Goal: Information Seeking & Learning: Understand process/instructions

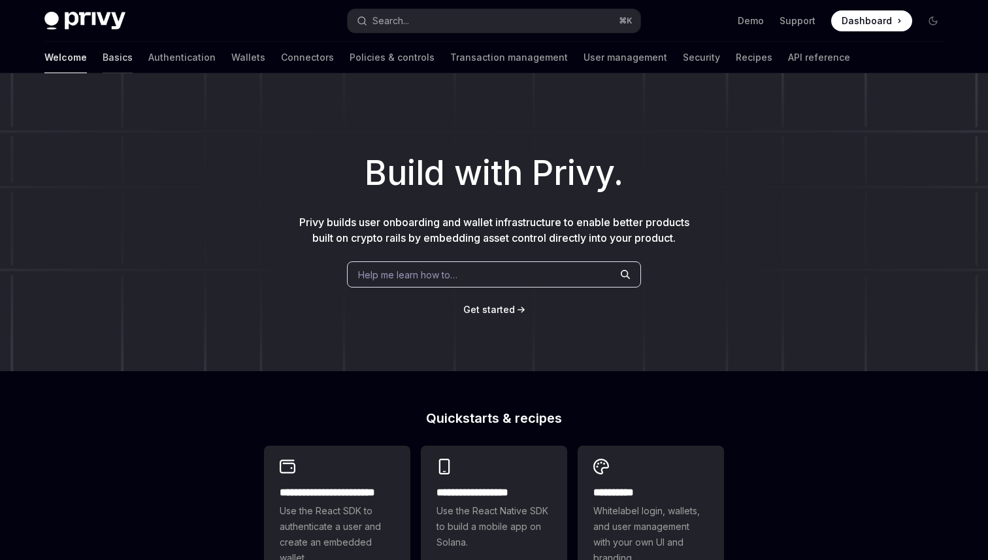
click at [103, 58] on link "Basics" at bounding box center [118, 57] width 30 height 31
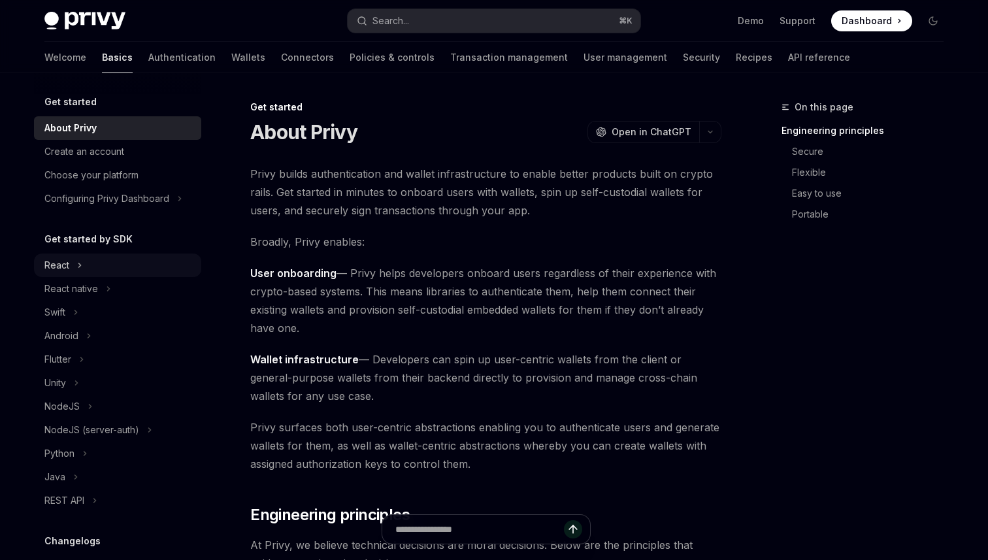
click at [75, 261] on button "React" at bounding box center [117, 265] width 167 height 24
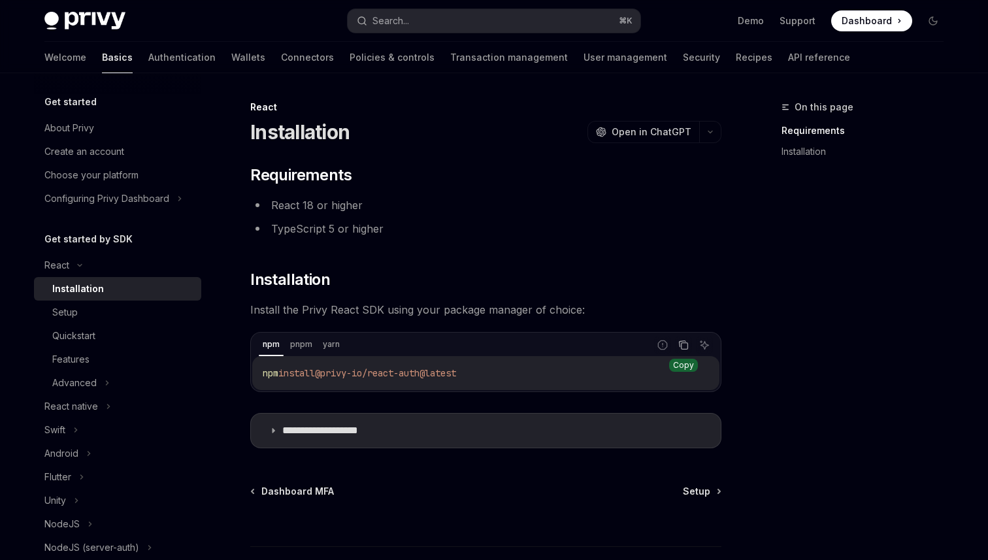
click at [688, 345] on button "Copy the contents from the code block" at bounding box center [683, 344] width 17 height 17
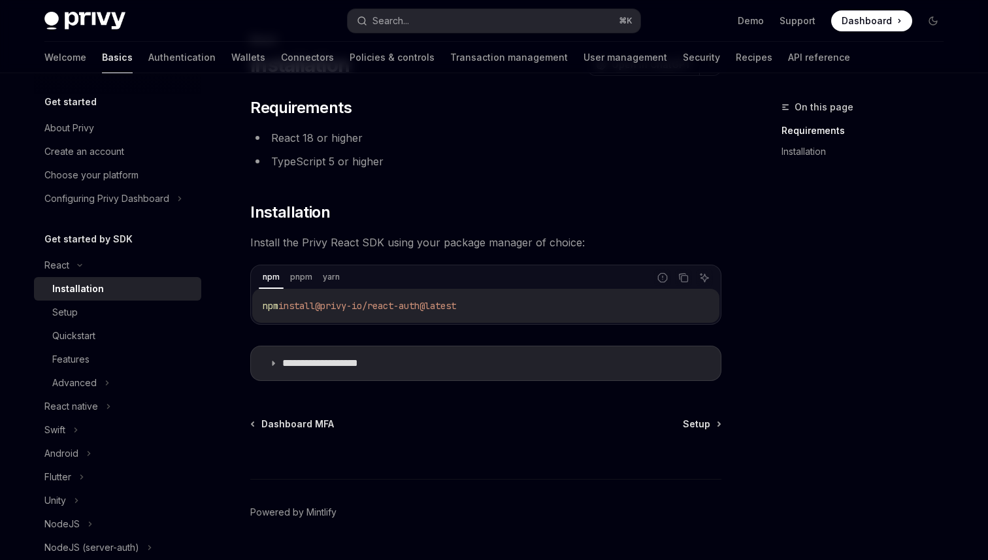
scroll to position [99, 0]
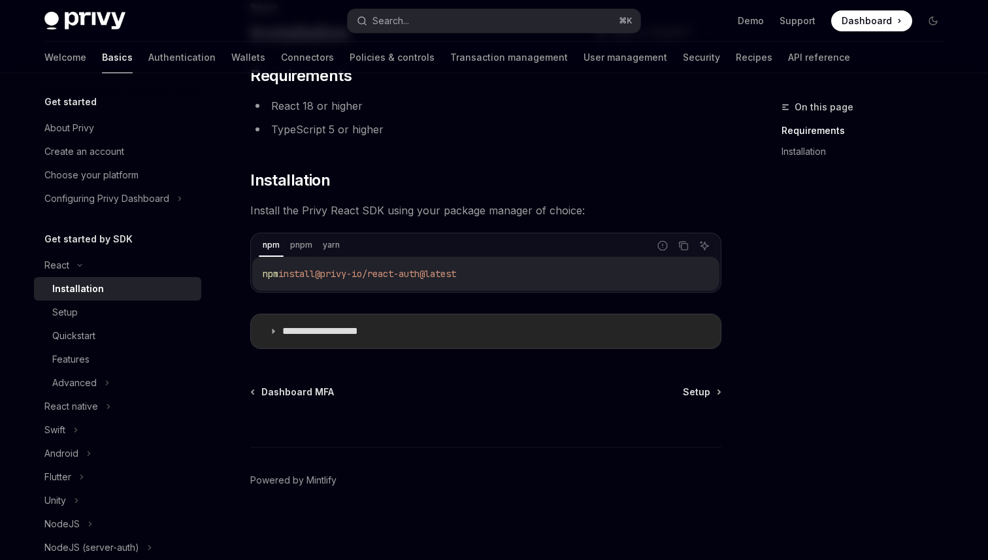
click at [284, 328] on p "**********" at bounding box center [335, 331] width 107 height 13
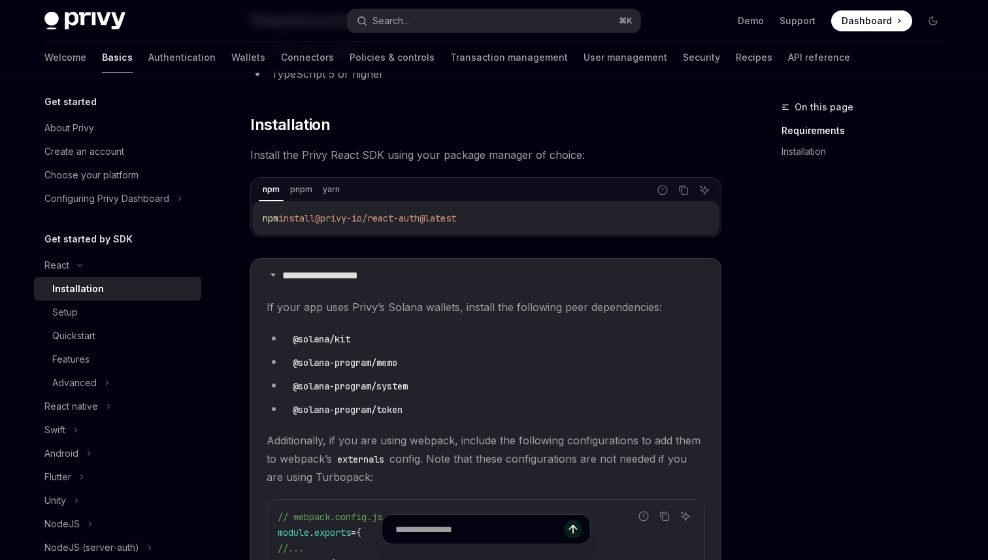
scroll to position [152, 0]
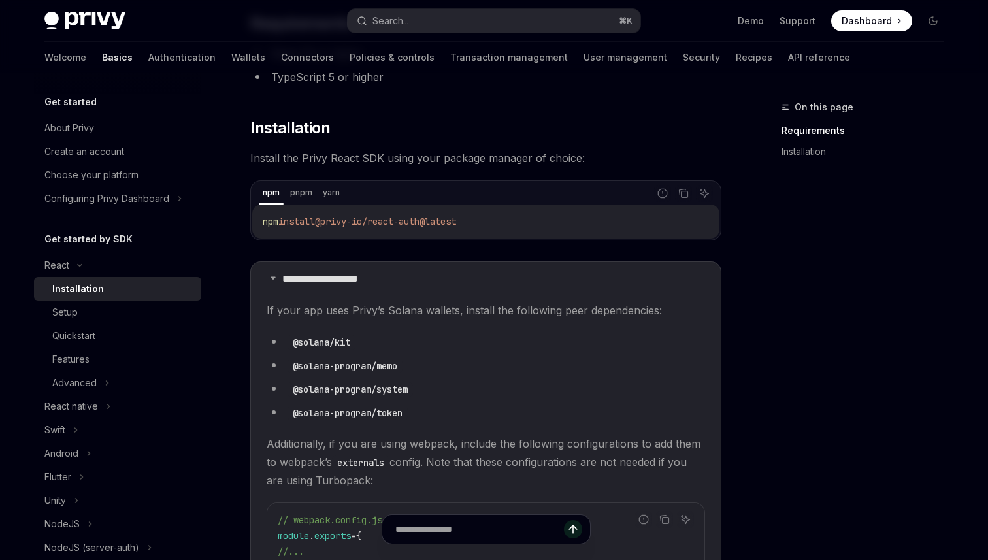
drag, startPoint x: 261, startPoint y: 221, endPoint x: 479, endPoint y: 220, distance: 217.5
click at [479, 220] on div "npm install @privy-io/react-auth@latest" at bounding box center [485, 221] width 467 height 34
copy span "npm install @privy-io/react-auth@latest"
drag, startPoint x: 292, startPoint y: 341, endPoint x: 382, endPoint y: 342, distance: 90.2
click at [382, 342] on li "@solana/kit" at bounding box center [486, 341] width 438 height 18
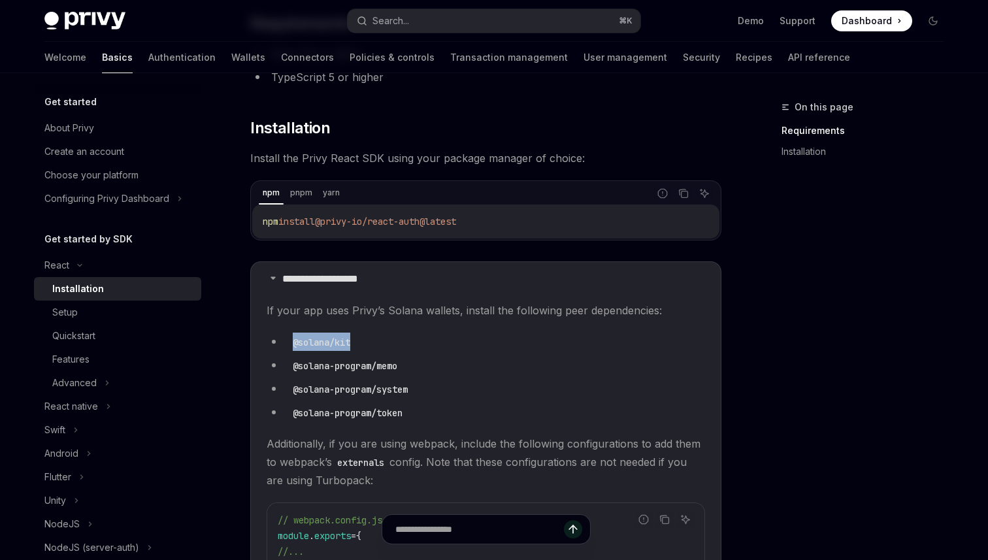
copy code "@solana/kit"
click at [418, 345] on li "@solana/kit" at bounding box center [486, 341] width 438 height 18
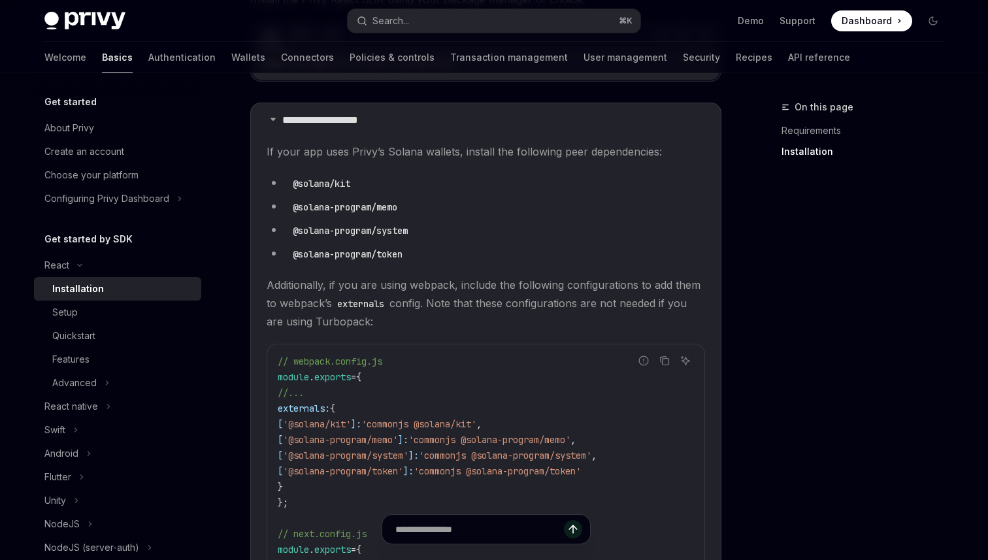
scroll to position [306, 0]
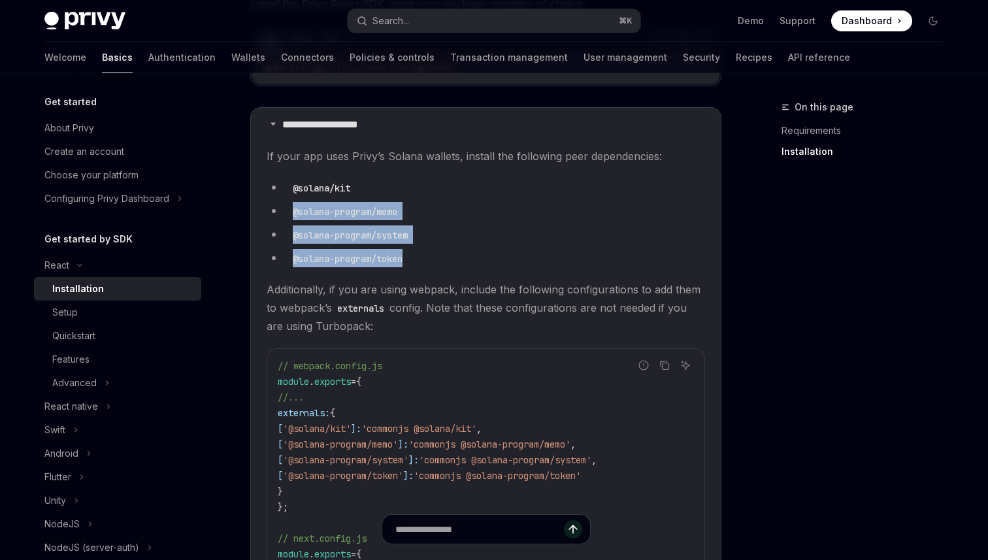
drag, startPoint x: 419, startPoint y: 257, endPoint x: 276, endPoint y: 211, distance: 150.4
click at [276, 211] on ul "@solana/kit @solana-program/memo @solana-program/system @solana-program/token" at bounding box center [486, 222] width 438 height 89
copy ul "@solana-program/memo @solana-program/system @solana-program/token"
click at [498, 263] on li "@solana-program/token" at bounding box center [486, 258] width 438 height 18
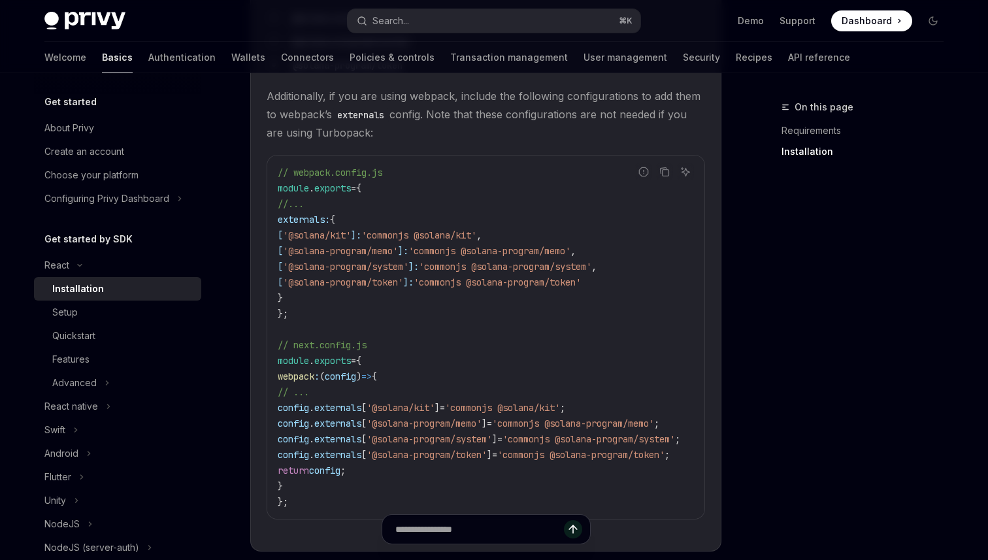
scroll to position [511, 0]
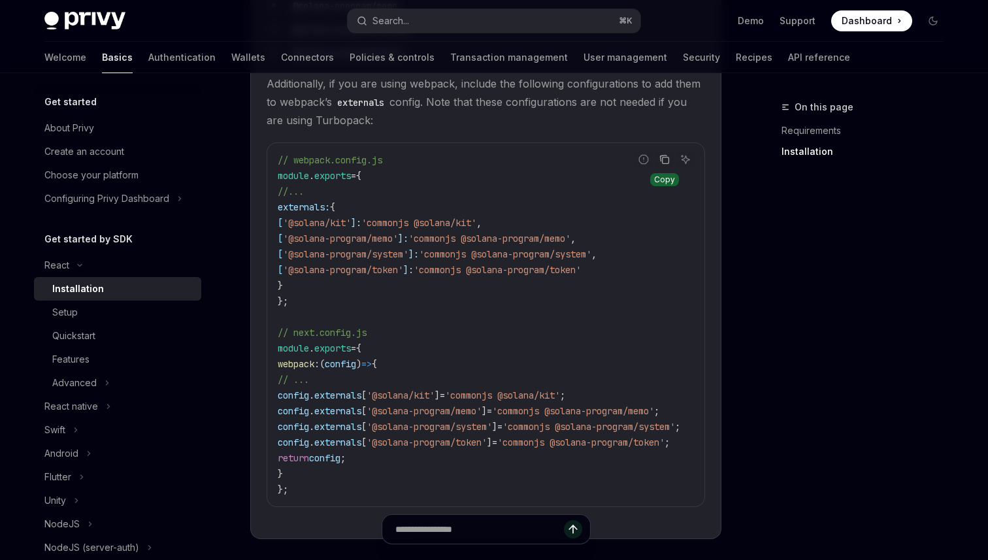
click at [664, 157] on icon "Copy the contents from the code block" at bounding box center [665, 160] width 7 height 7
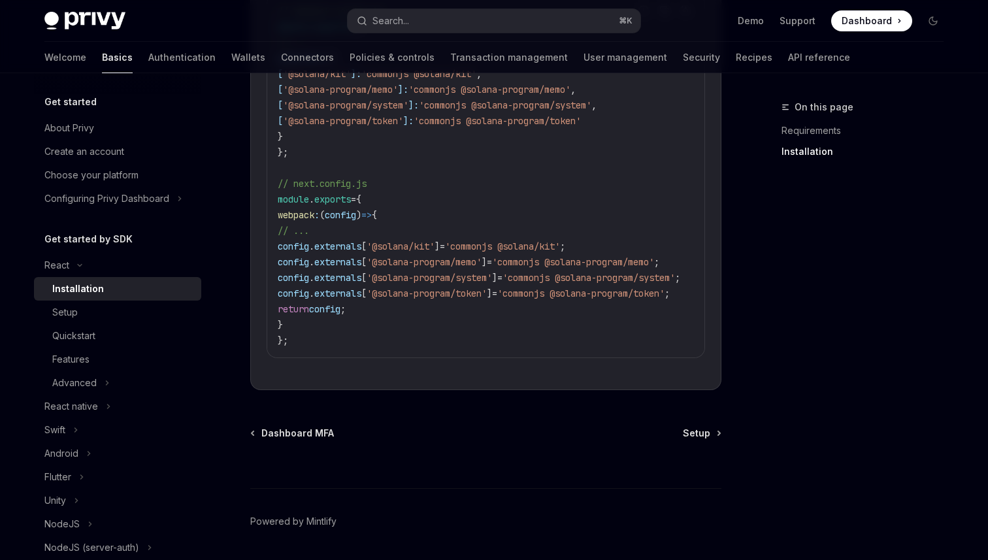
scroll to position [671, 0]
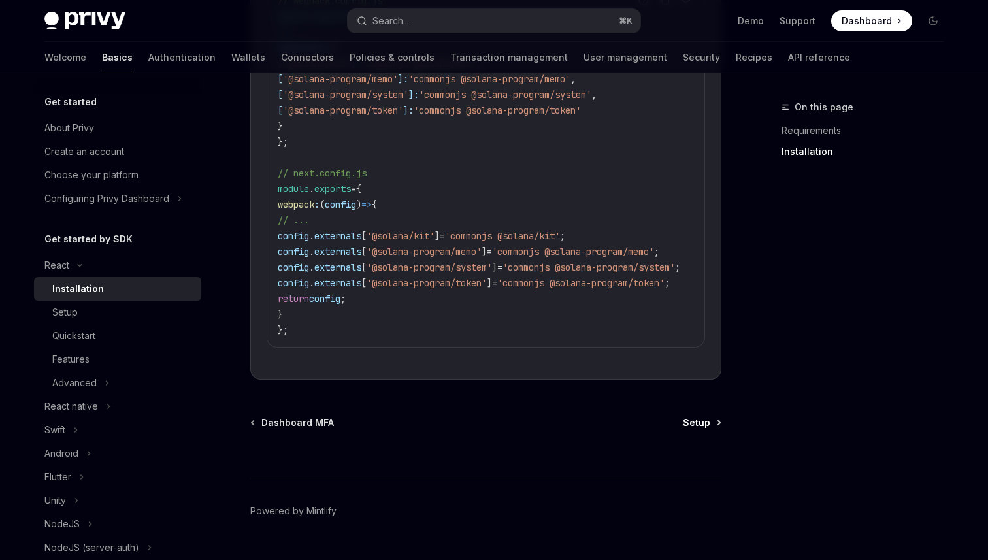
click at [717, 423] on link "Setup" at bounding box center [701, 422] width 37 height 13
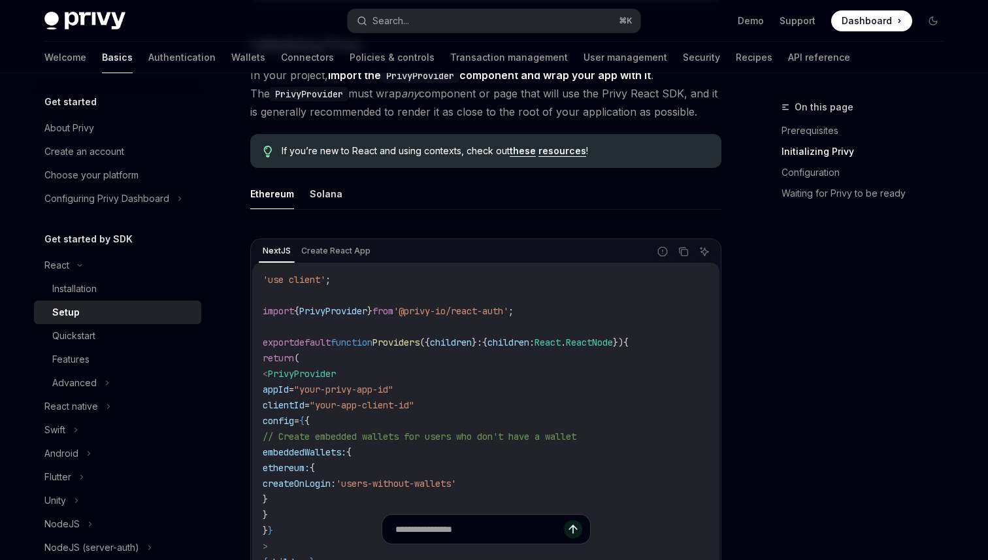
scroll to position [291, 0]
click at [330, 192] on button "Solana" at bounding box center [326, 191] width 33 height 31
type textarea "*"
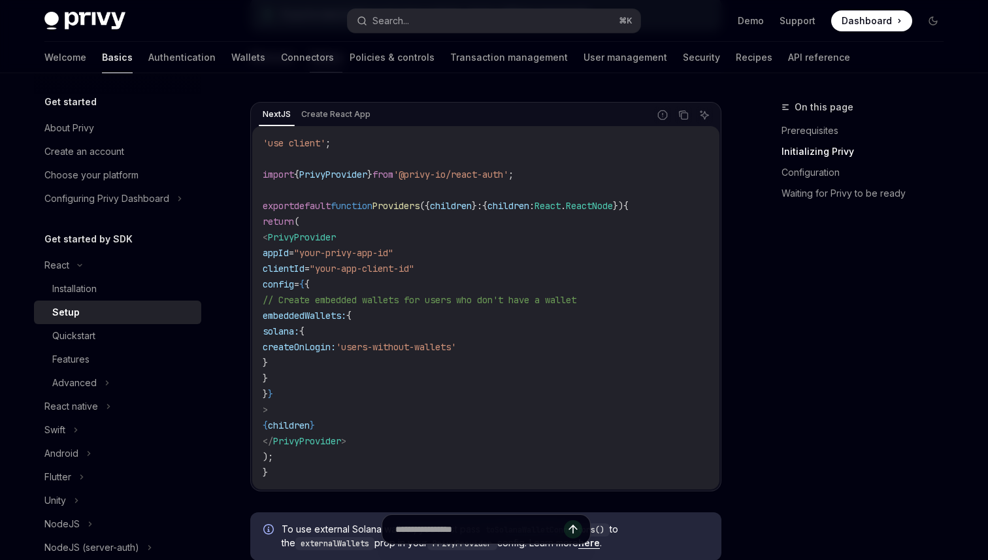
scroll to position [412, 0]
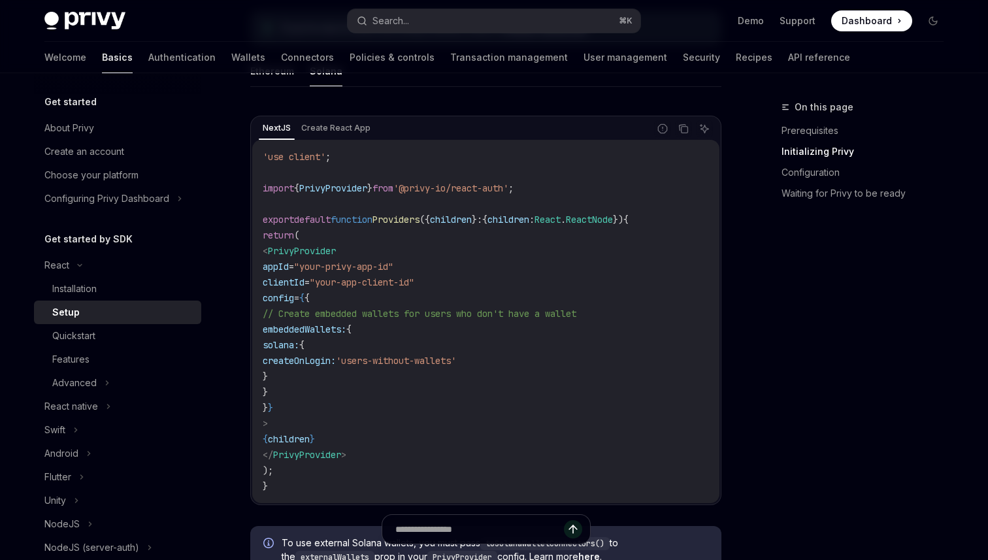
click at [353, 136] on div "NextJS Create React App" at bounding box center [450, 129] width 396 height 22
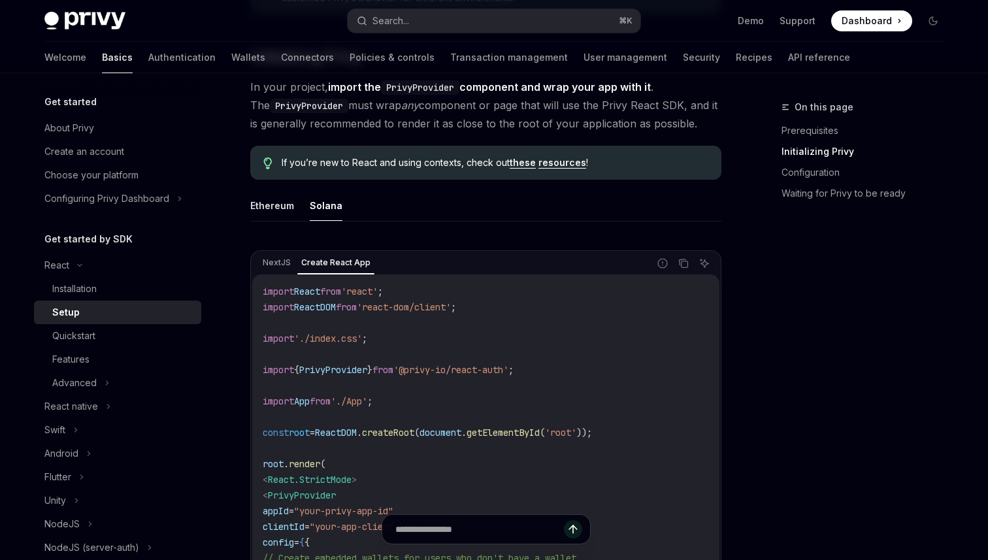
scroll to position [274, 0]
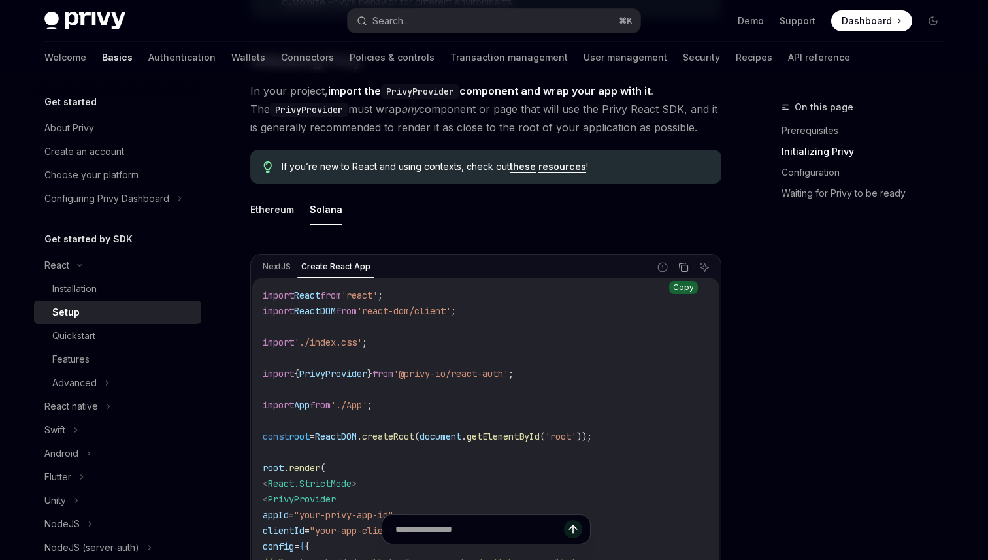
click at [686, 268] on icon "Copy the contents from the code block" at bounding box center [683, 267] width 10 height 10
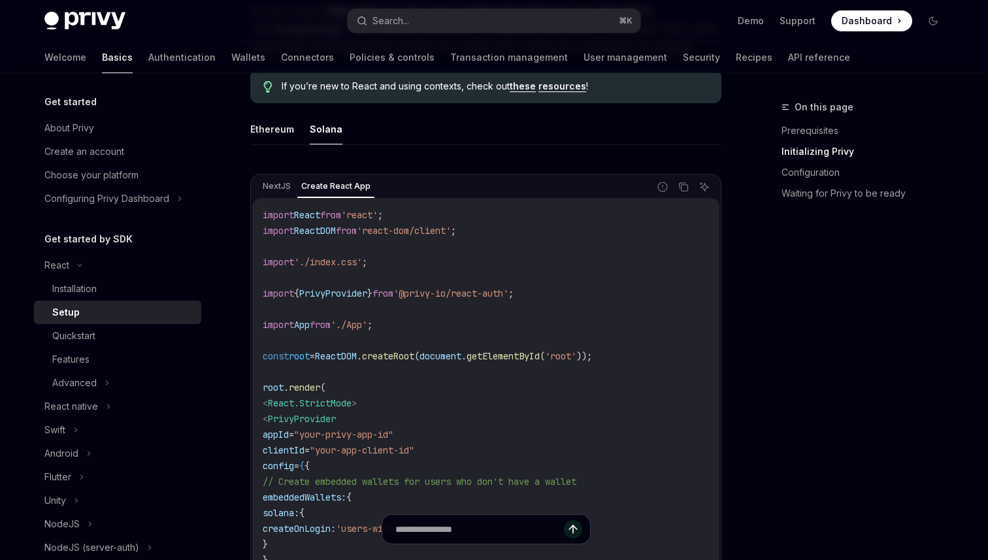
scroll to position [351, 0]
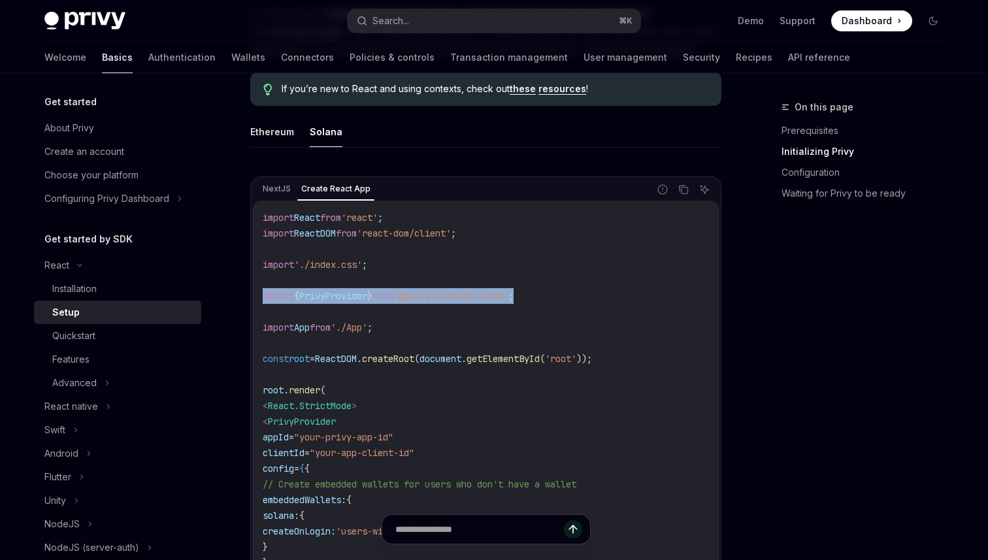
drag, startPoint x: 556, startPoint y: 300, endPoint x: 261, endPoint y: 295, distance: 295.3
click at [260, 295] on div "import React from 'react' ; import ReactDOM from 'react-dom/client' ; import '.…" at bounding box center [485, 437] width 467 height 473
copy span "import { PrivyProvider } from '@privy-io/react-auth' ;"
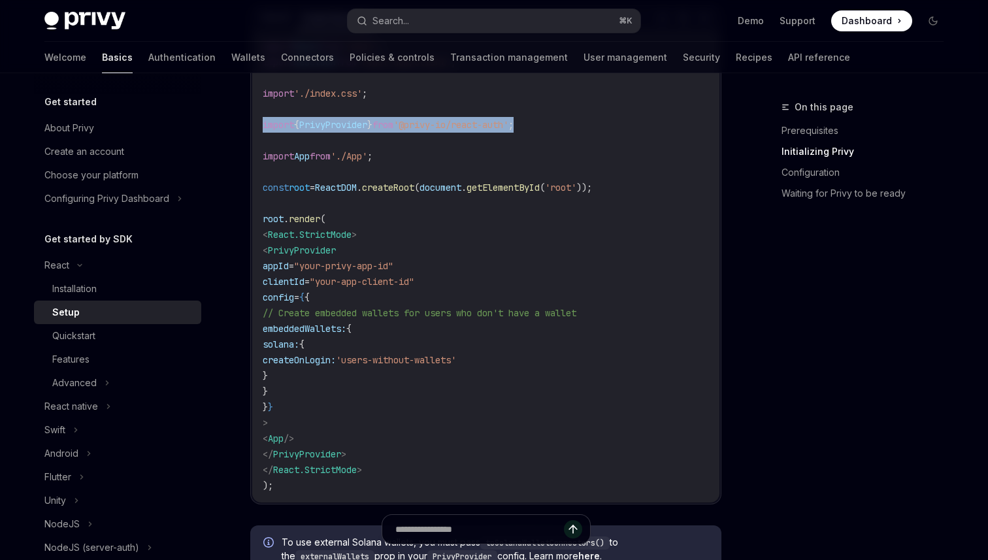
scroll to position [517, 0]
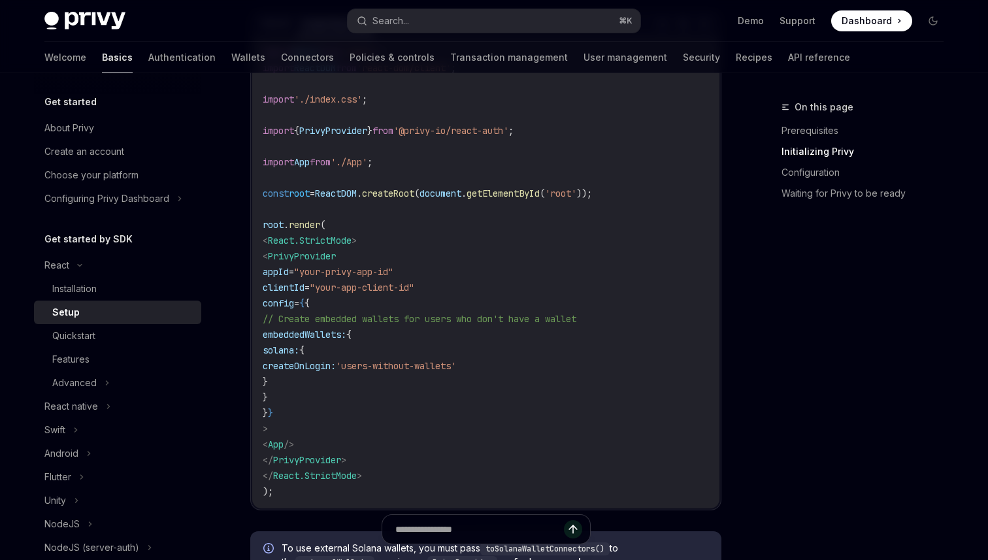
click at [442, 231] on code "import React from 'react' ; import ReactDOM from 'react-dom/client' ; import '.…" at bounding box center [486, 271] width 446 height 455
click at [331, 432] on code "import React from 'react' ; import ReactDOM from 'react-dom/client' ; import '.…" at bounding box center [486, 271] width 446 height 455
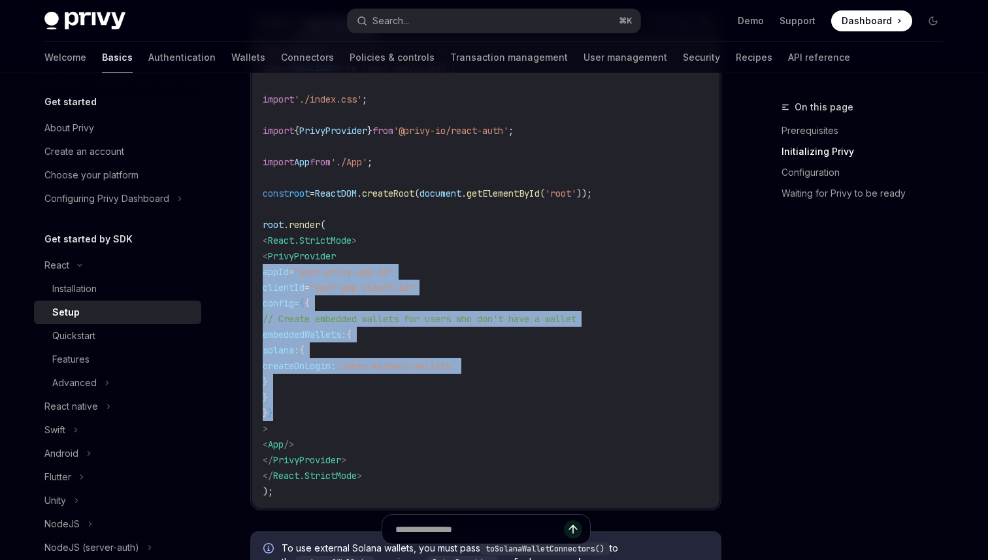
drag, startPoint x: 310, startPoint y: 413, endPoint x: 252, endPoint y: 273, distance: 151.4
click at [251, 272] on div "NextJS Create React App Report incorrect code Copy Ask AI import React from 're…" at bounding box center [485, 260] width 471 height 499
copy code "appId = "your-privy-app-id" clientId = "your-app-client-id" config = { { // Cre…"
click at [447, 404] on code "import React from 'react' ; import ReactDOM from 'react-dom/client' ; import '.…" at bounding box center [486, 271] width 446 height 455
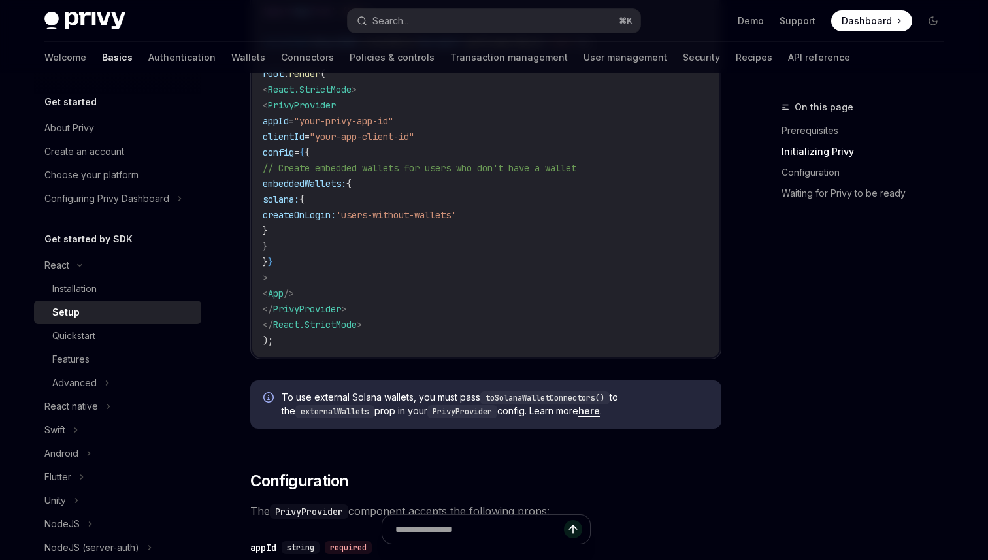
scroll to position [671, 0]
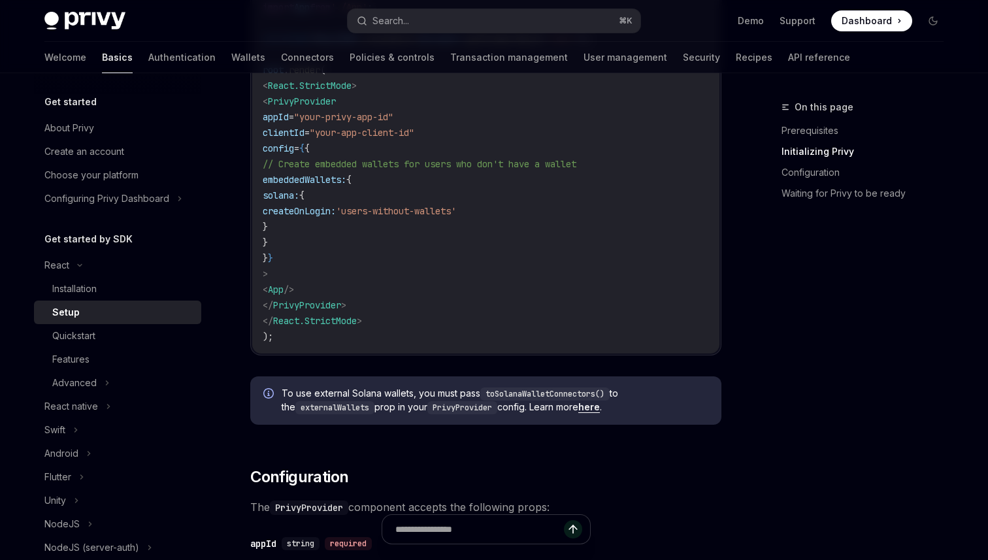
click at [521, 395] on code "toSolanaWalletConnectors()" at bounding box center [544, 393] width 129 height 13
click at [636, 409] on span "To use external Solana wallets, you must pass toSolanaWalletConnectors() to the…" at bounding box center [495, 400] width 427 height 27
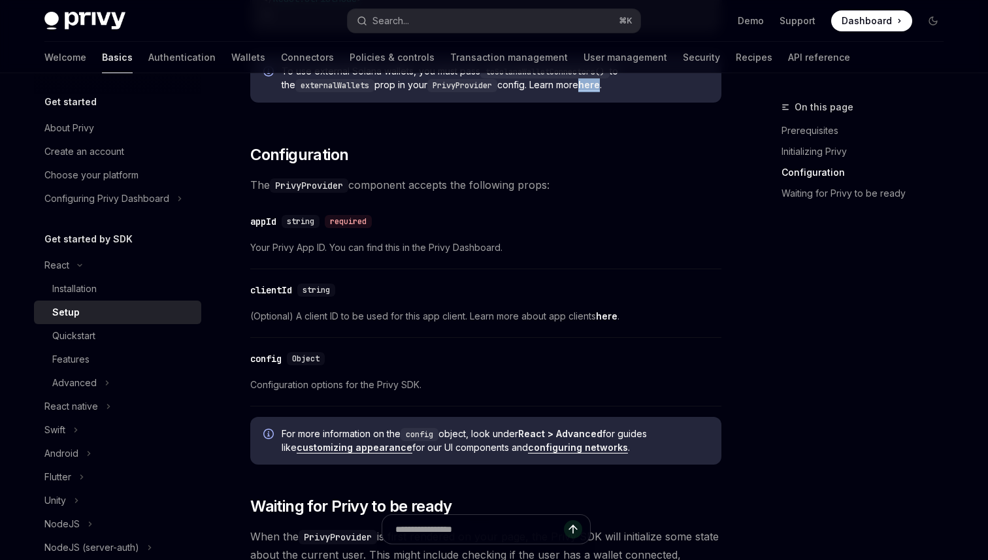
scroll to position [997, 0]
